Goal: Transaction & Acquisition: Purchase product/service

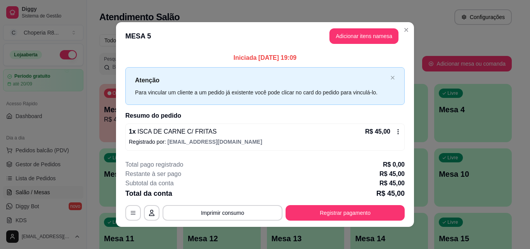
scroll to position [3, 0]
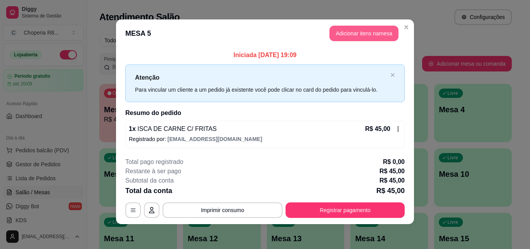
click at [386, 33] on button "Adicionar itens na mesa" at bounding box center [363, 34] width 69 height 16
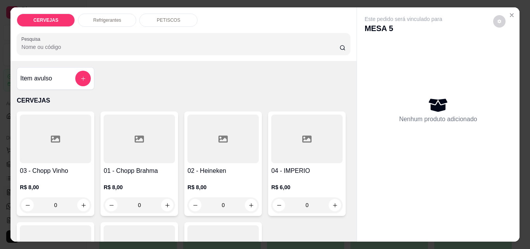
drag, startPoint x: 138, startPoint y: 202, endPoint x: 97, endPoint y: 202, distance: 41.5
click at [97, 202] on div "03 - Chopp Vinho R$ 8,00 0 01 - Chopp Brahma R$ 8,00 0 02 - Heineken R$ 8,00 0 …" at bounding box center [183, 218] width 333 height 215
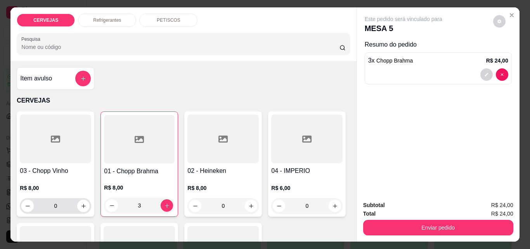
type input "3"
drag, startPoint x: 65, startPoint y: 204, endPoint x: 30, endPoint y: 198, distance: 35.8
click at [35, 200] on input "0" at bounding box center [55, 206] width 43 height 16
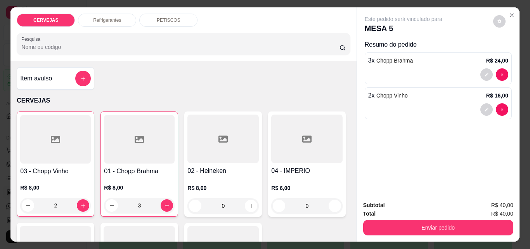
type input "2"
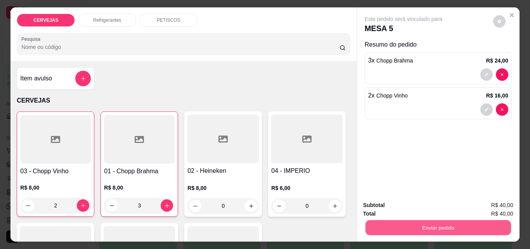
click at [468, 219] on button "Enviar pedido" at bounding box center [437, 226] width 145 height 15
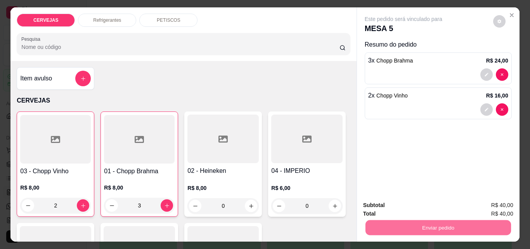
click at [415, 206] on button "Não registrar e enviar pedido" at bounding box center [412, 205] width 78 height 14
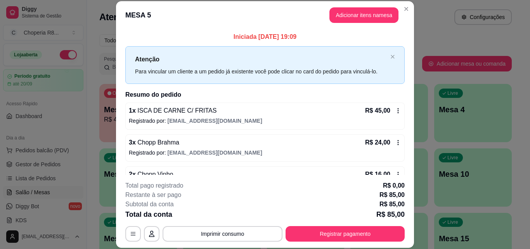
scroll to position [22, 0]
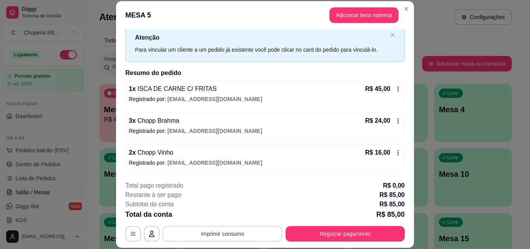
click at [230, 238] on button "Imprimir consumo" at bounding box center [222, 234] width 120 height 16
click at [227, 214] on button "IMPRESSORA" at bounding box center [222, 215] width 54 height 12
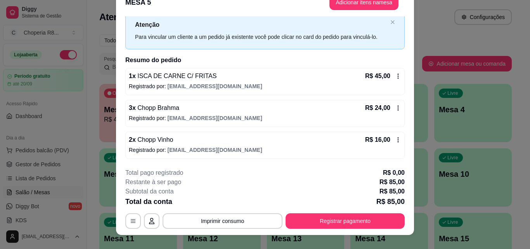
scroll to position [24, 0]
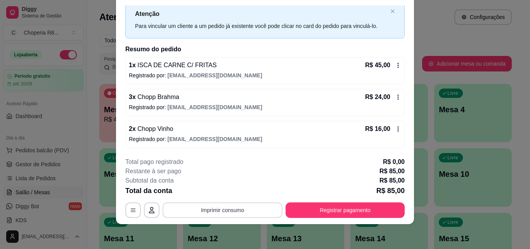
click at [230, 202] on div "**********" at bounding box center [264, 187] width 279 height 60
click at [230, 205] on button "Imprimir consumo" at bounding box center [222, 210] width 120 height 16
click at [232, 197] on button "IMPRESSORA" at bounding box center [222, 192] width 54 height 12
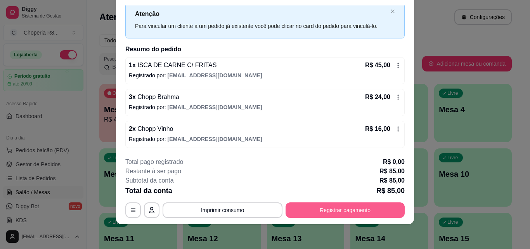
click at [315, 212] on button "Registrar pagamento" at bounding box center [344, 210] width 119 height 16
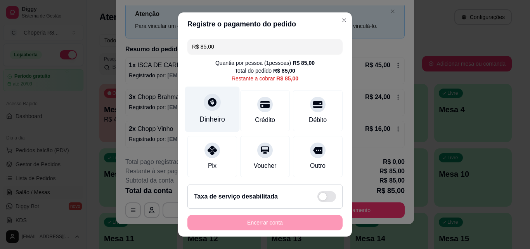
click at [203, 112] on div "Dinheiro" at bounding box center [212, 108] width 55 height 45
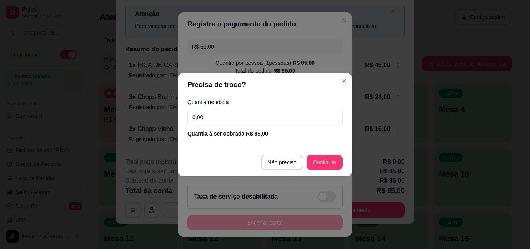
drag, startPoint x: 247, startPoint y: 119, endPoint x: 159, endPoint y: 128, distance: 88.8
click at [159, 128] on div "Precisa de troco? Quantia recebida 0,00 Quantia à ser cobrada R$ 85,00 Não prec…" at bounding box center [265, 124] width 530 height 249
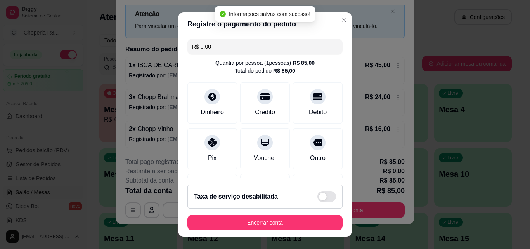
type input "R$ 0,00"
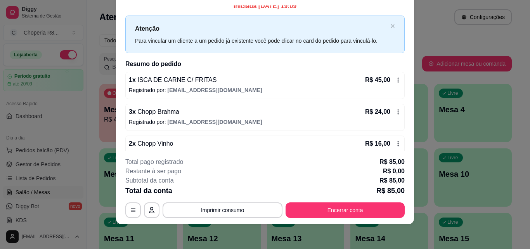
scroll to position [0, 0]
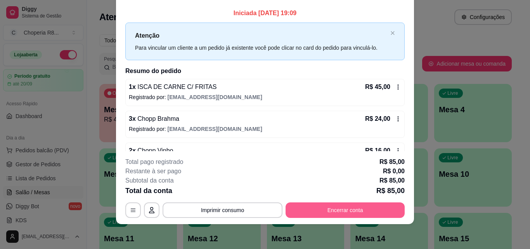
click at [327, 207] on button "Encerrar conta" at bounding box center [344, 210] width 119 height 16
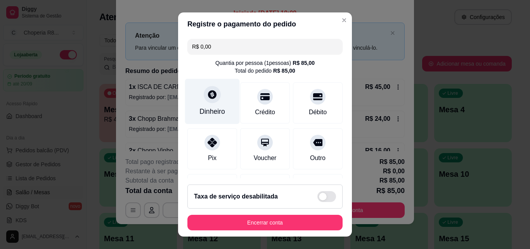
click at [224, 108] on div "Dinheiro" at bounding box center [212, 101] width 55 height 45
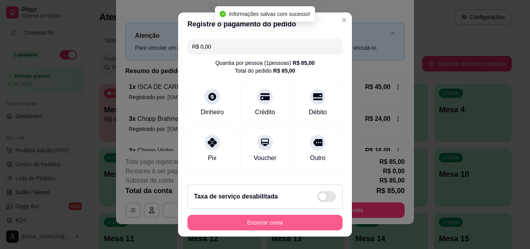
click at [264, 222] on button "Encerrar conta" at bounding box center [264, 222] width 155 height 16
